Goal: Task Accomplishment & Management: Complete application form

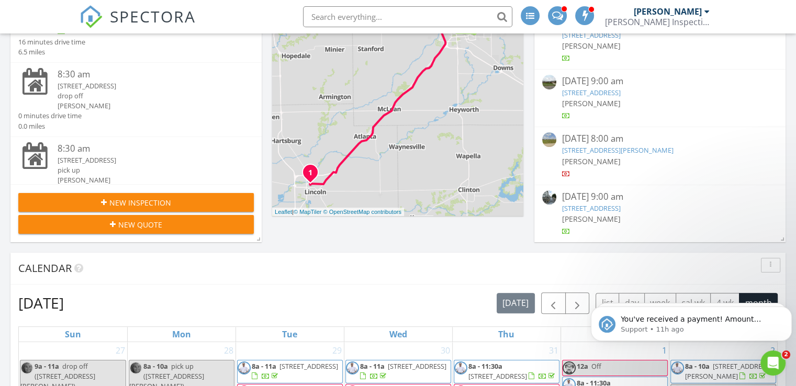
scroll to position [209, 0]
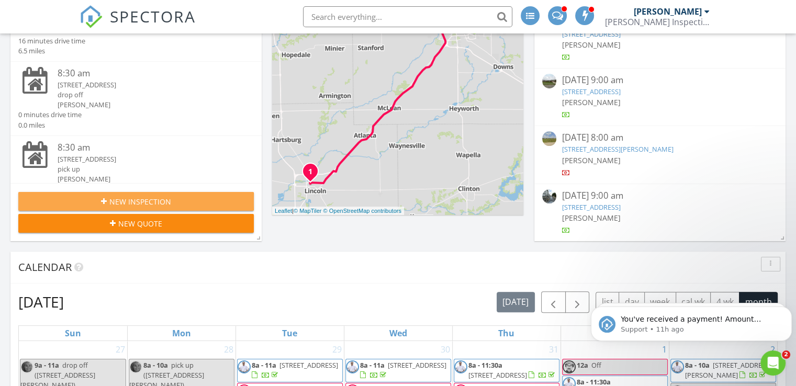
click at [189, 196] on div "New Inspection" at bounding box center [136, 201] width 219 height 11
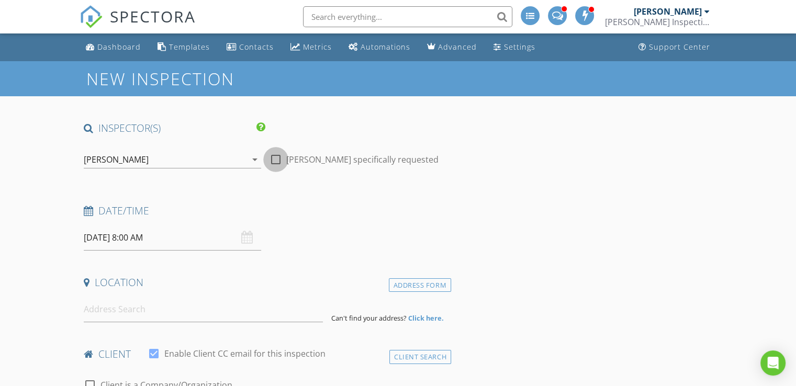
click at [276, 159] on div at bounding box center [276, 160] width 18 height 18
checkbox input "true"
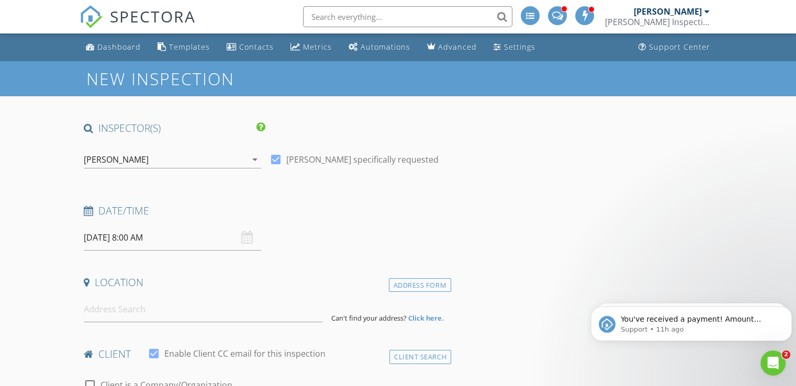
click at [171, 223] on div "Date/Time" at bounding box center [266, 214] width 372 height 21
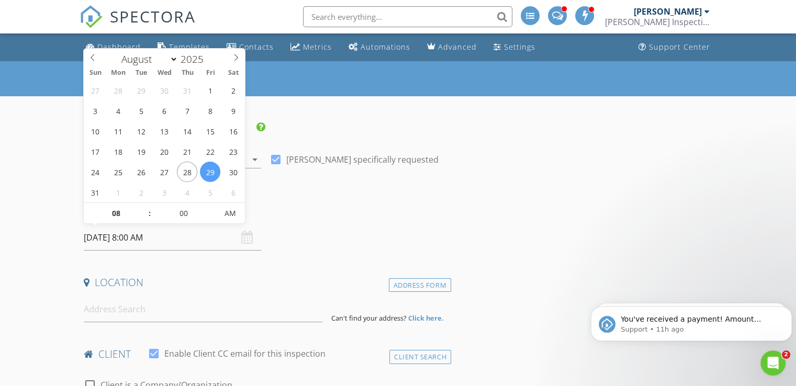
click at [158, 239] on input "08/29/2025 8:00 AM" at bounding box center [173, 238] width 178 height 26
select select "8"
type input "09/04/2025 8:00 AM"
type input "05"
type input "09/04/2025 8:05 AM"
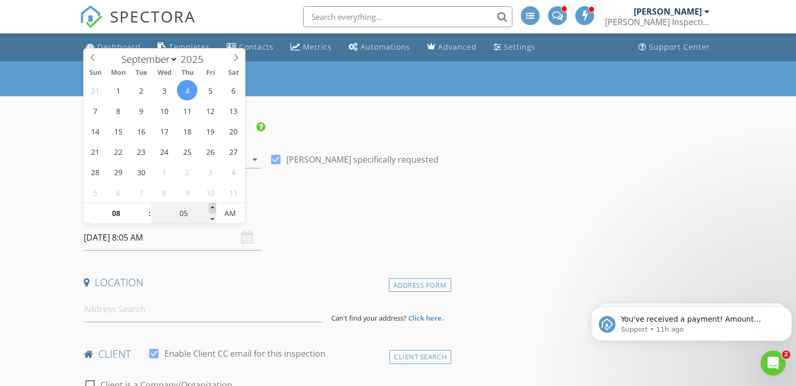
click at [211, 207] on span at bounding box center [212, 208] width 7 height 10
type input "10"
type input "09/04/2025 8:10 AM"
click at [211, 207] on span at bounding box center [212, 208] width 7 height 10
type input "15"
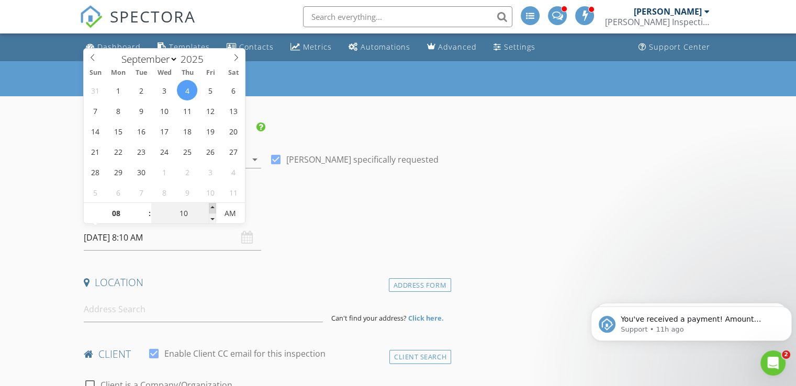
type input "09/04/2025 8:15 AM"
click at [211, 207] on span at bounding box center [212, 208] width 7 height 10
type input "20"
type input "09/04/2025 8:20 AM"
click at [211, 207] on span at bounding box center [212, 208] width 7 height 10
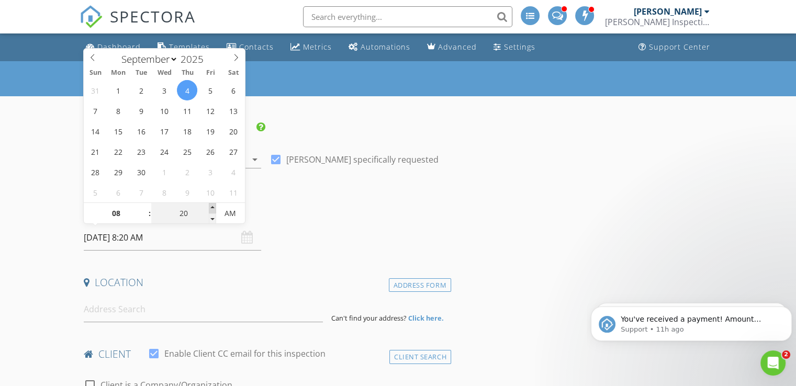
type input "25"
type input "09/04/2025 8:25 AM"
click at [211, 207] on span at bounding box center [212, 208] width 7 height 10
type input "30"
type input "[DATE] 8:30 AM"
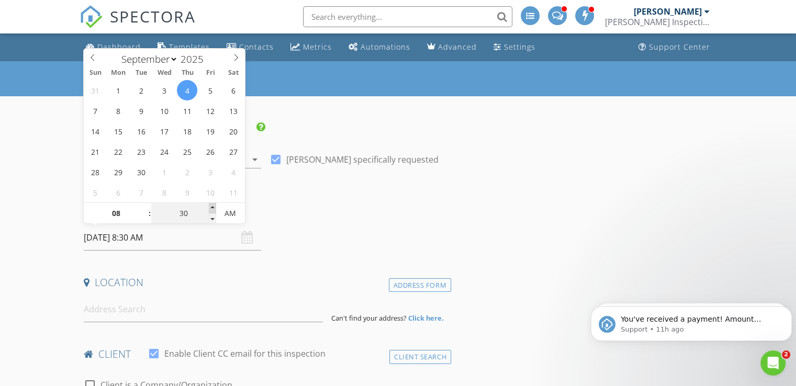
click at [211, 207] on span at bounding box center [212, 208] width 7 height 10
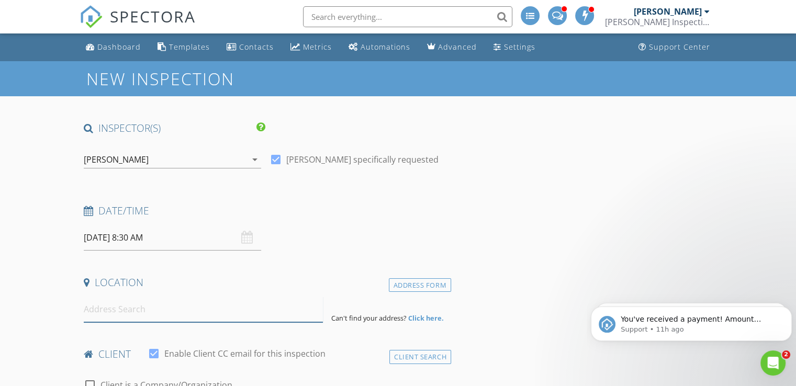
click at [182, 306] on input at bounding box center [203, 310] width 239 height 26
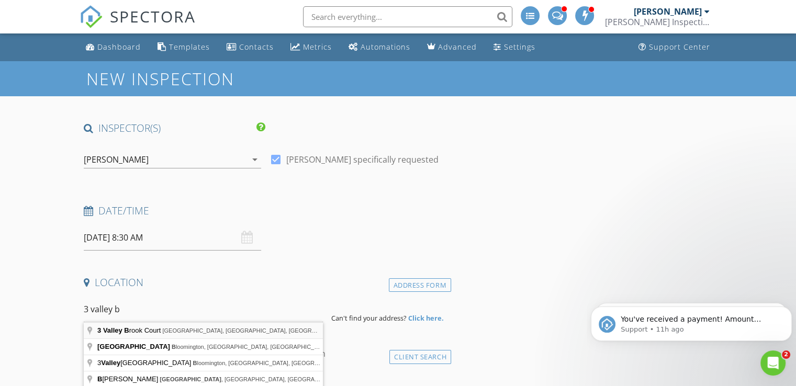
type input "3 Valley Brook Court, Bloomington, IL, USA"
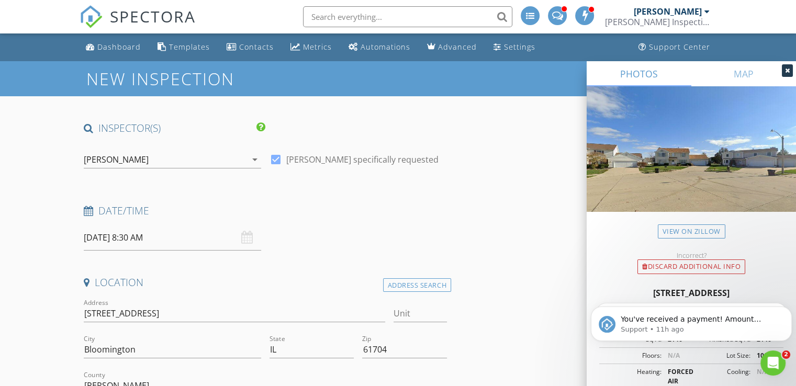
click at [205, 157] on div "[PERSON_NAME]" at bounding box center [165, 159] width 163 height 17
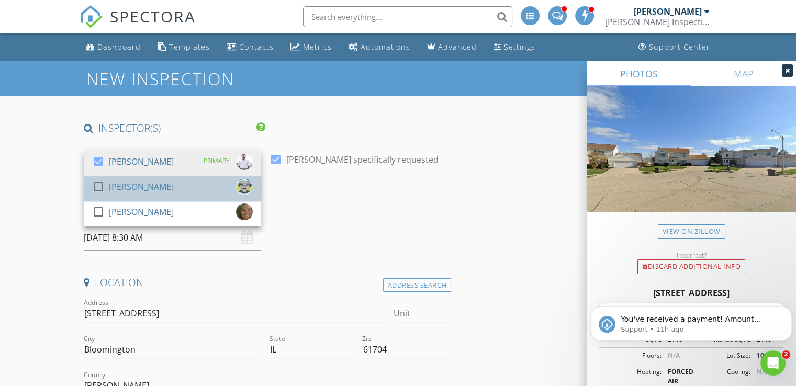
click at [167, 185] on div "check_box_outline_blank Kyle Yap" at bounding box center [172, 189] width 161 height 21
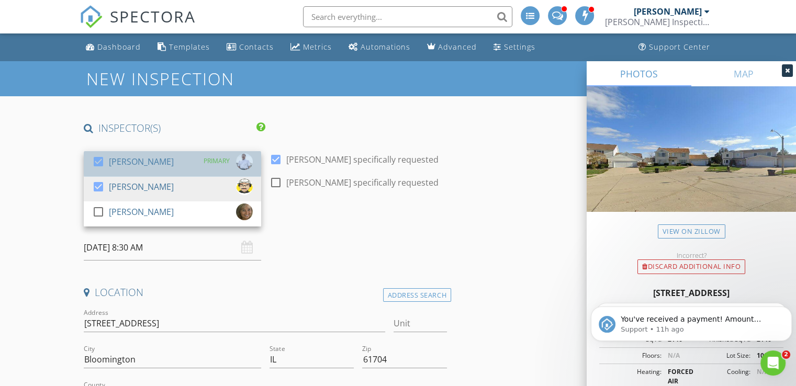
click at [180, 160] on div "check_box Mark Segobiano PRIMARY" at bounding box center [172, 163] width 161 height 21
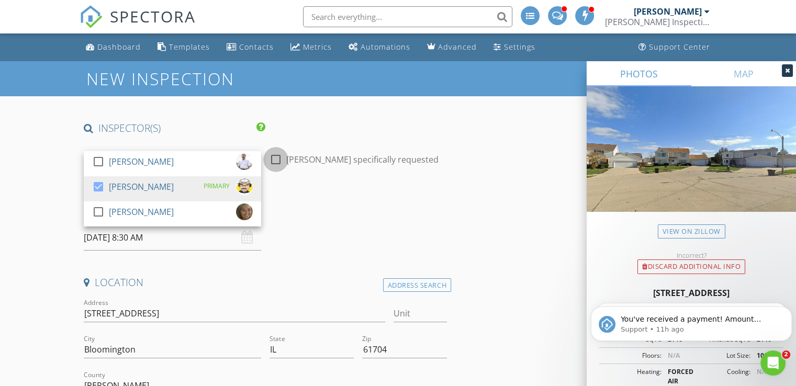
click at [278, 157] on div at bounding box center [276, 160] width 18 height 18
checkbox input "true"
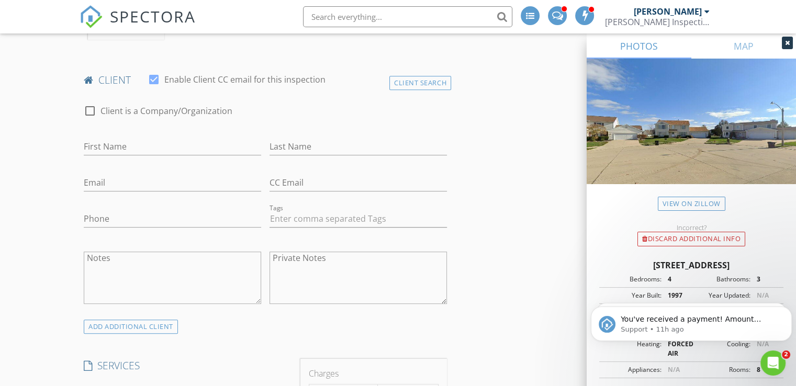
scroll to position [496, 0]
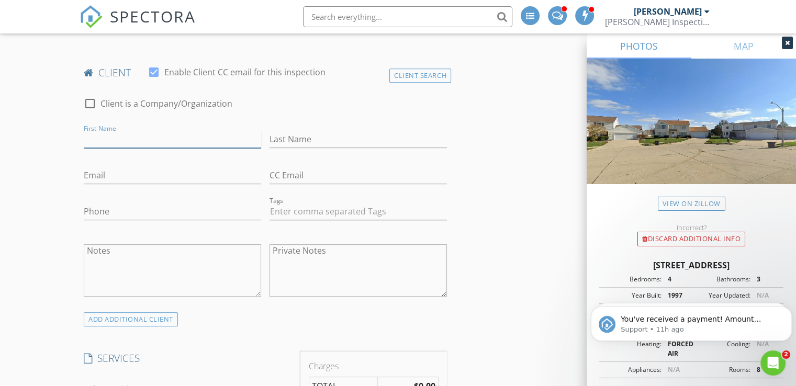
click at [164, 139] on input "First Name" at bounding box center [173, 139] width 178 height 17
type input "[PERSON_NAME]"
type input "Mpia"
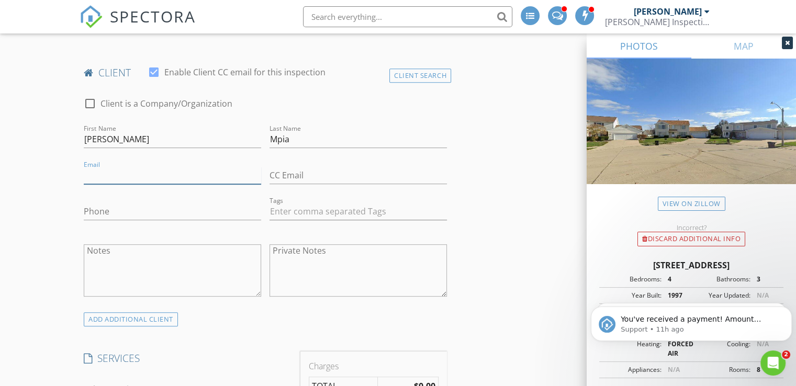
click at [113, 169] on input "Email" at bounding box center [173, 175] width 178 height 17
type input "[EMAIL_ADDRESS][DOMAIN_NAME]"
click at [131, 198] on div "Phone" at bounding box center [173, 214] width 178 height 34
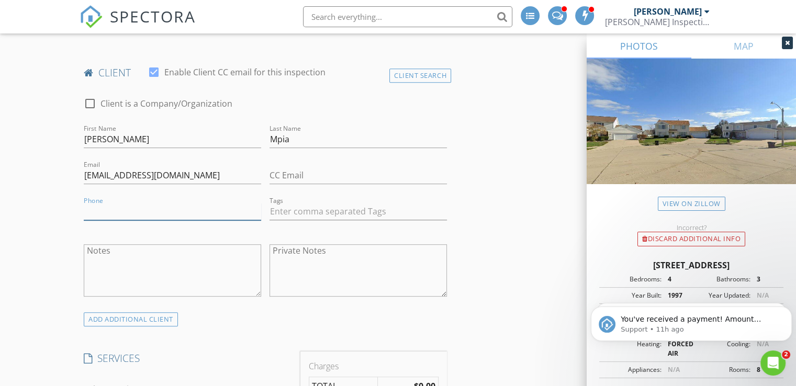
click at [126, 213] on input "Phone" at bounding box center [173, 211] width 178 height 17
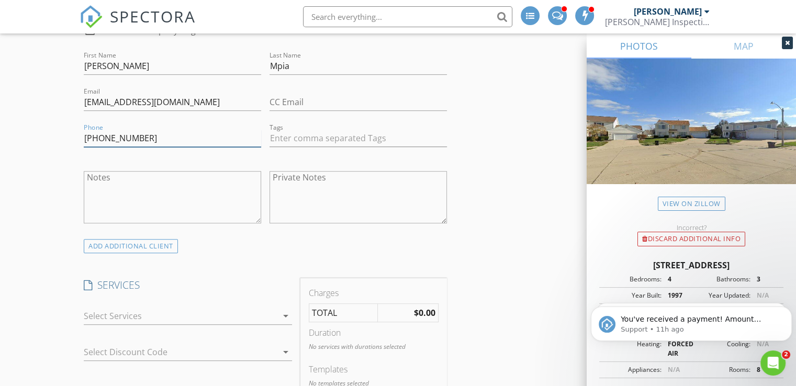
scroll to position [577, 0]
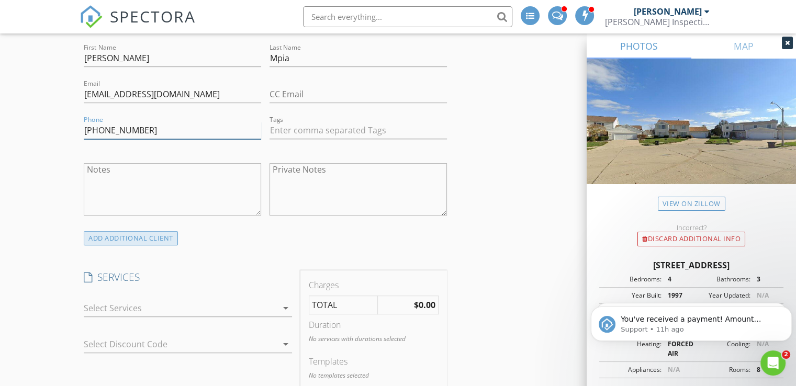
type input "[PHONE_NUMBER]"
click at [120, 235] on div "ADD ADDITIONAL client" at bounding box center [131, 238] width 94 height 14
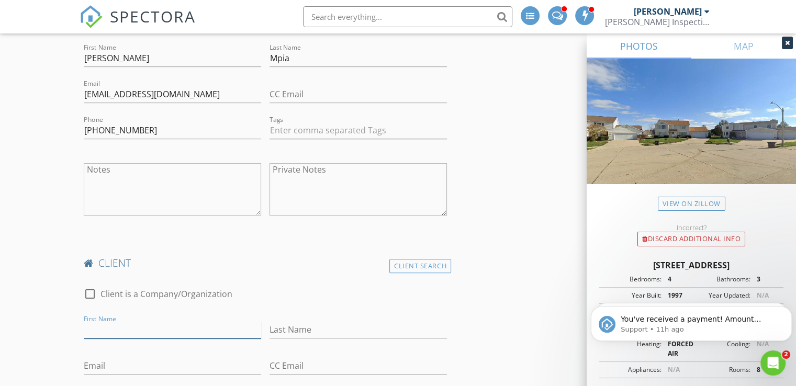
click at [145, 329] on input "First Name" at bounding box center [173, 330] width 178 height 17
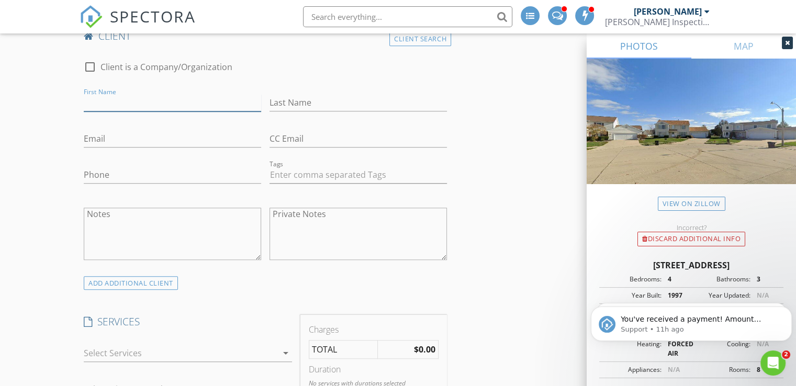
scroll to position [808, 0]
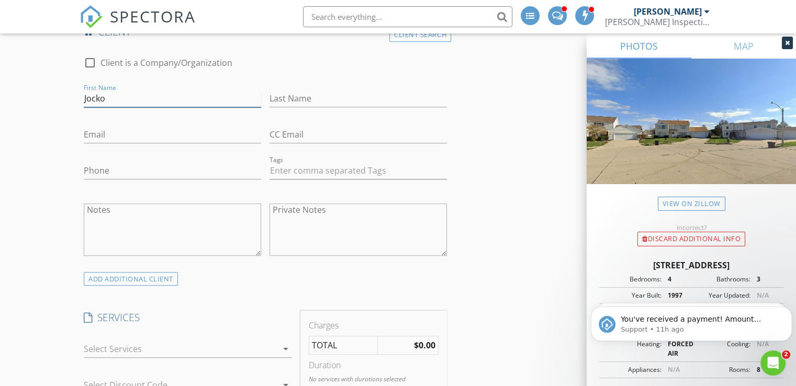
type input "Jocko"
type input "Mudjir"
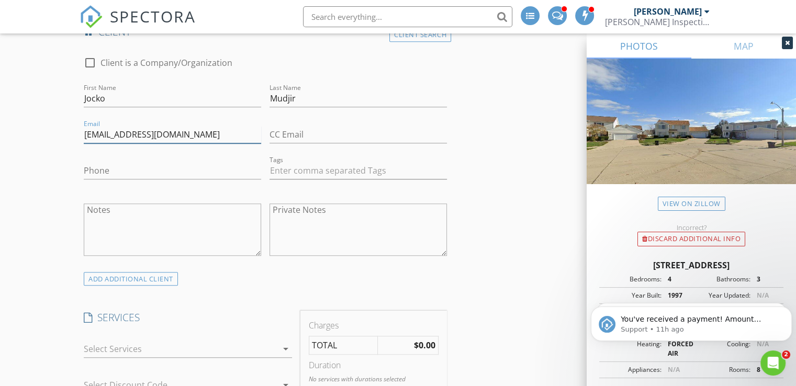
type input "[EMAIL_ADDRESS][DOMAIN_NAME]"
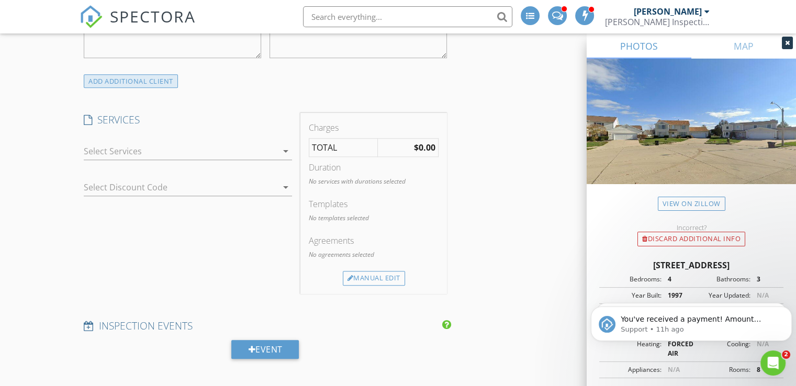
scroll to position [1016, 0]
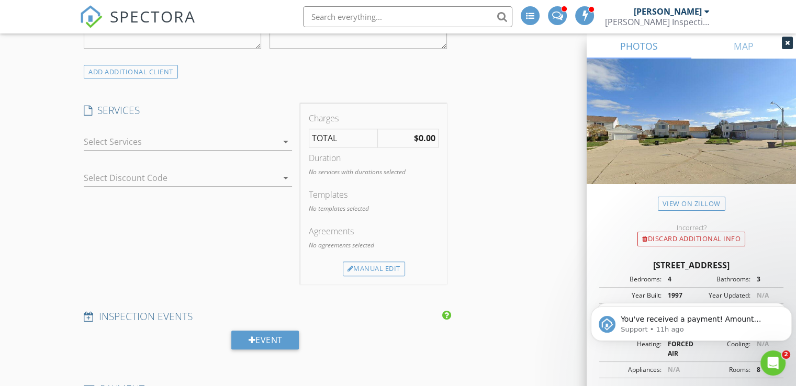
type input "[PHONE_NUMBER]"
click at [258, 140] on div at bounding box center [181, 142] width 194 height 17
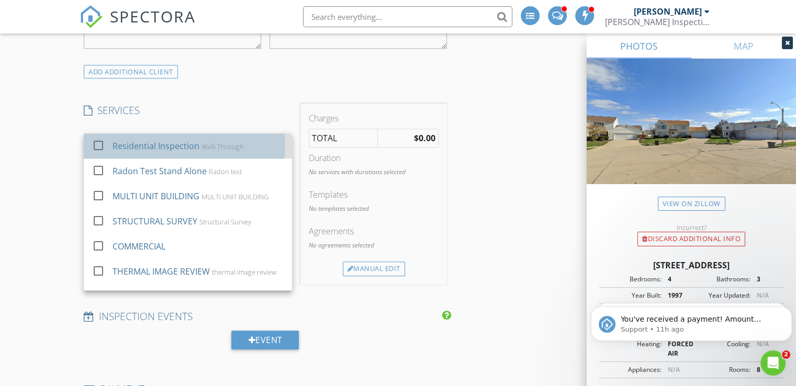
click at [246, 140] on div "Residential Inspection Walk Through" at bounding box center [199, 146] width 172 height 21
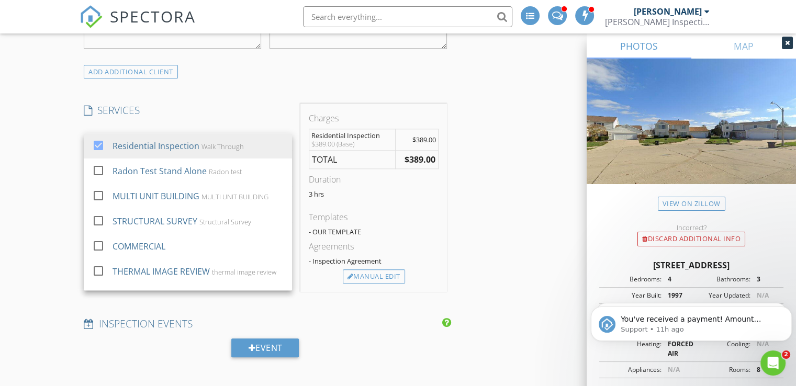
click at [241, 110] on h4 "SERVICES" at bounding box center [188, 111] width 208 height 14
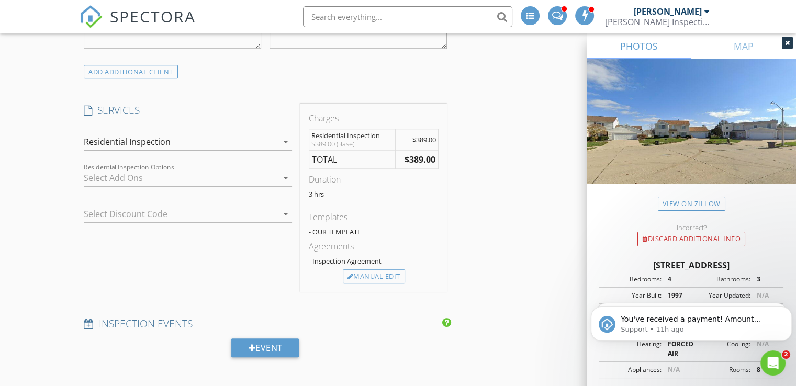
click at [192, 171] on div at bounding box center [181, 178] width 194 height 17
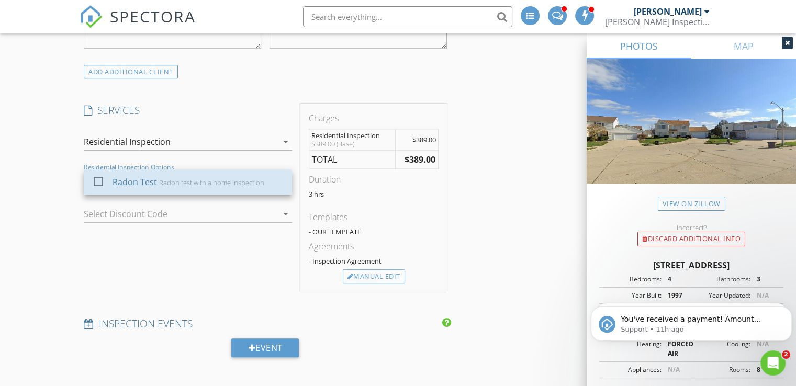
click at [192, 172] on div "Radon Test Radon test with a home inspection" at bounding box center [199, 182] width 172 height 21
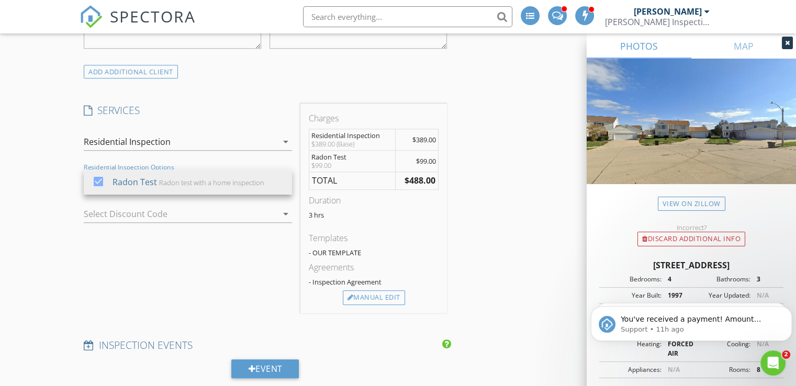
click at [221, 114] on h4 "SERVICES" at bounding box center [188, 111] width 208 height 14
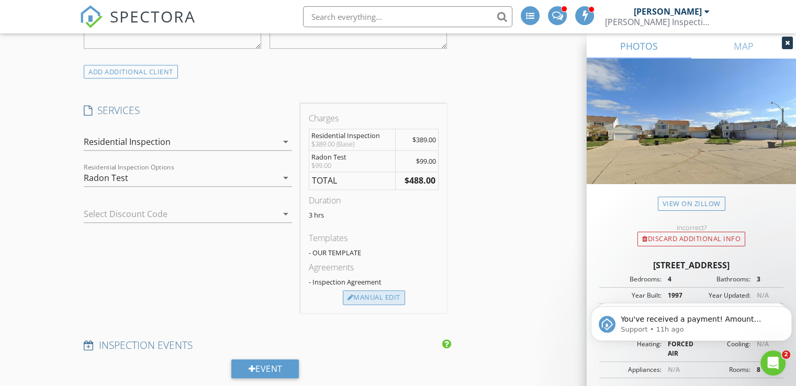
click at [368, 299] on div "Manual Edit" at bounding box center [374, 298] width 62 height 15
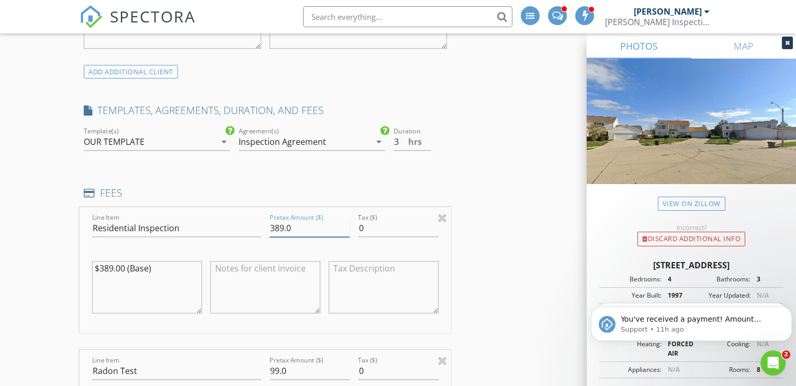
click at [283, 229] on input "389.0" at bounding box center [310, 228] width 80 height 17
type input "395.0"
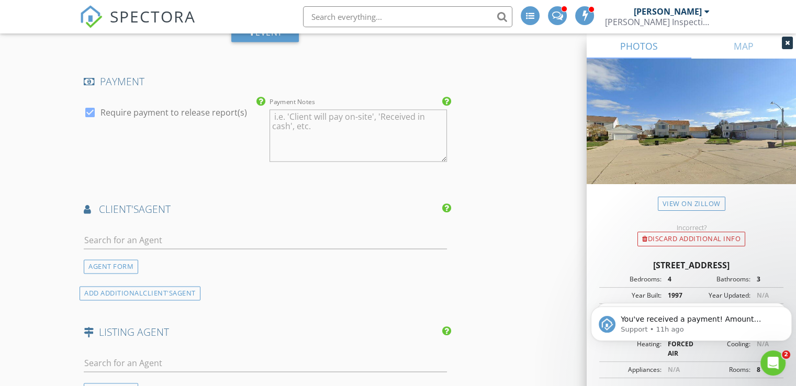
scroll to position [1585, 0]
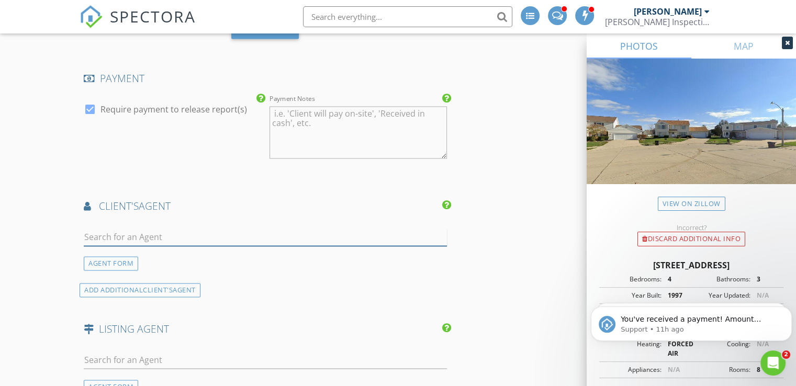
click at [171, 238] on input "text" at bounding box center [265, 237] width 363 height 17
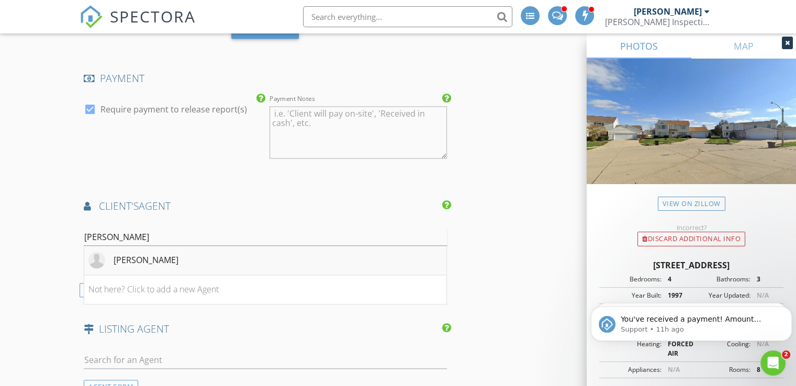
type input "lucinda"
click at [119, 260] on div "[PERSON_NAME]" at bounding box center [146, 260] width 65 height 13
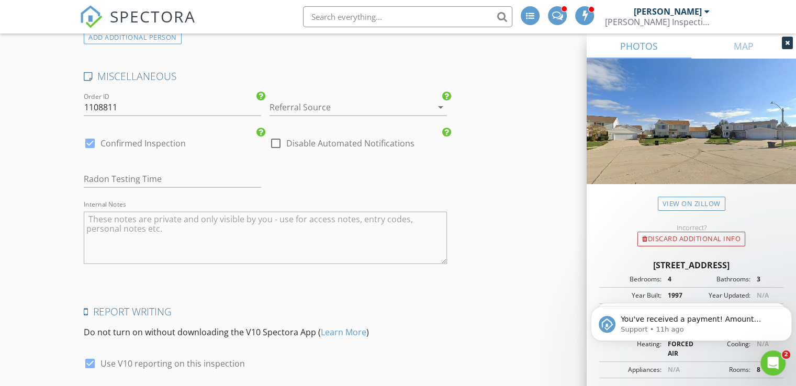
scroll to position [2208, 0]
click at [123, 172] on input "text" at bounding box center [173, 177] width 178 height 17
type input "[DATE]"
click at [124, 213] on textarea "Internal Notes" at bounding box center [265, 237] width 363 height 52
click at [190, 211] on textarea "FSBO /seller lets you in" at bounding box center [265, 237] width 363 height 52
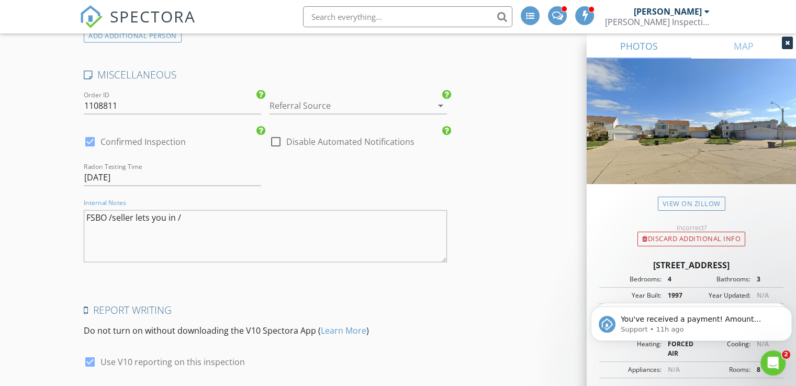
click at [136, 211] on textarea "FSBO /seller lets you in /" at bounding box center [265, 237] width 363 height 52
click at [313, 214] on textarea "FSBO /seller Vanessa Butler @ 309.663.5977 lets you in /" at bounding box center [265, 237] width 363 height 52
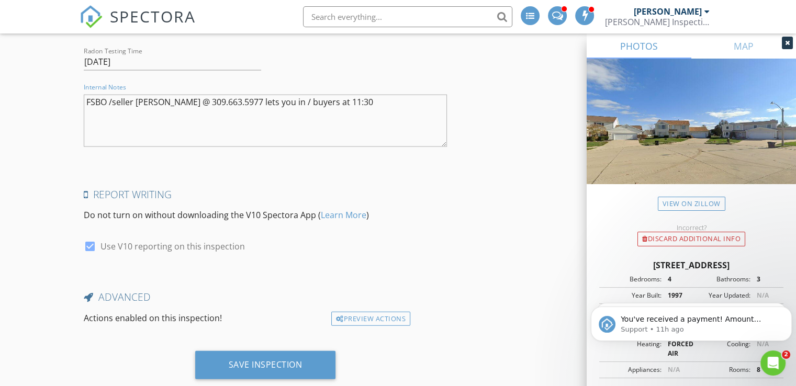
scroll to position [2344, 0]
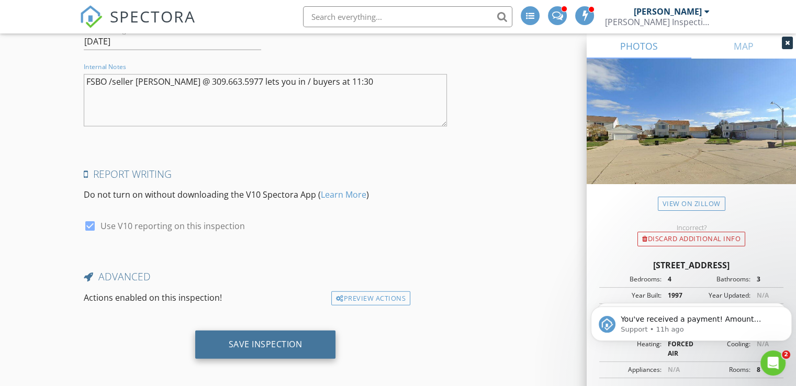
type textarea "FSBO /seller [PERSON_NAME] @ 309.663.5977 lets you in / buyers at 11:30"
click at [253, 339] on div "Save Inspection" at bounding box center [266, 344] width 74 height 10
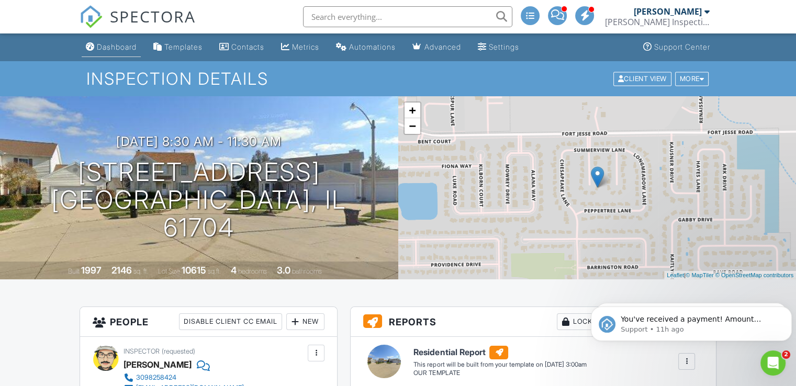
click at [118, 45] on div "Dashboard" at bounding box center [117, 46] width 40 height 9
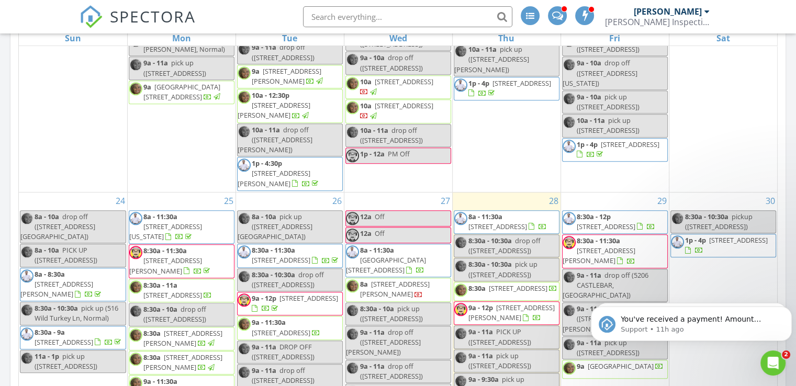
scroll to position [1109, 0]
click at [787, 309] on icon "Dismiss notification" at bounding box center [790, 310] width 6 height 6
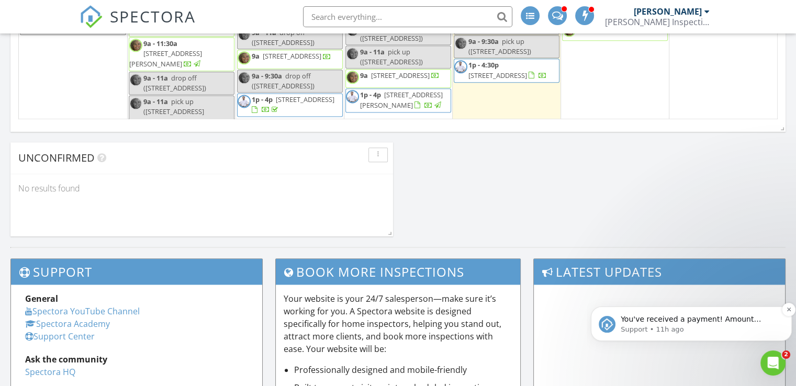
click at [787, 332] on div "You've received a payment! Amount $439.00 Fee $0.00 Net $439.00 Transaction # I…" at bounding box center [691, 324] width 201 height 35
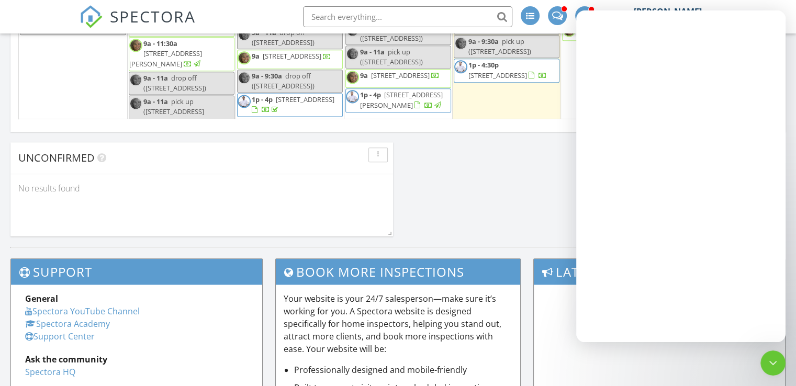
scroll to position [0, 0]
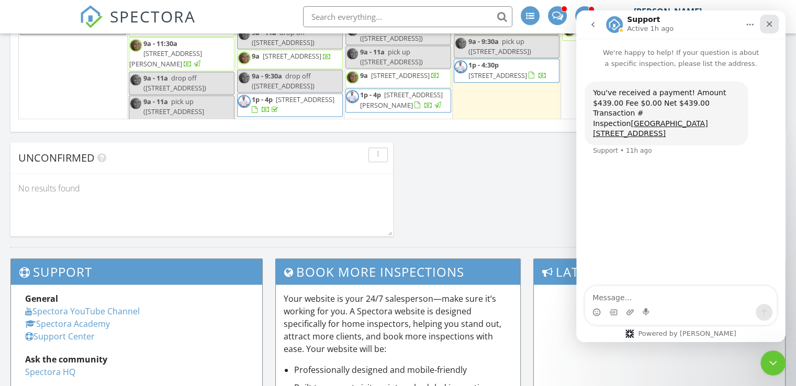
click at [768, 25] on icon "Close" at bounding box center [770, 24] width 6 height 6
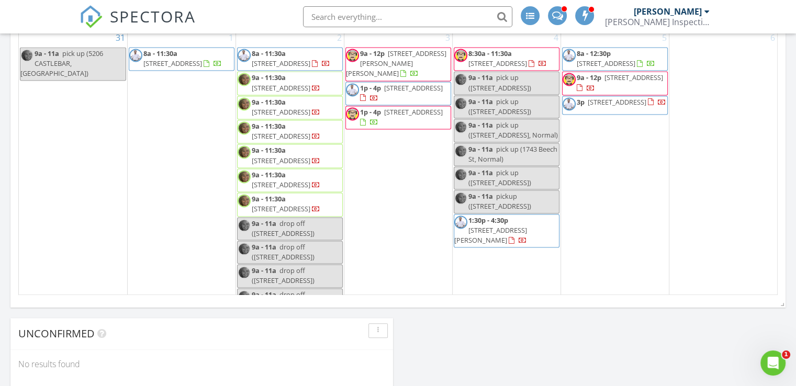
scroll to position [1465, 0]
